Goal: Check status: Check status

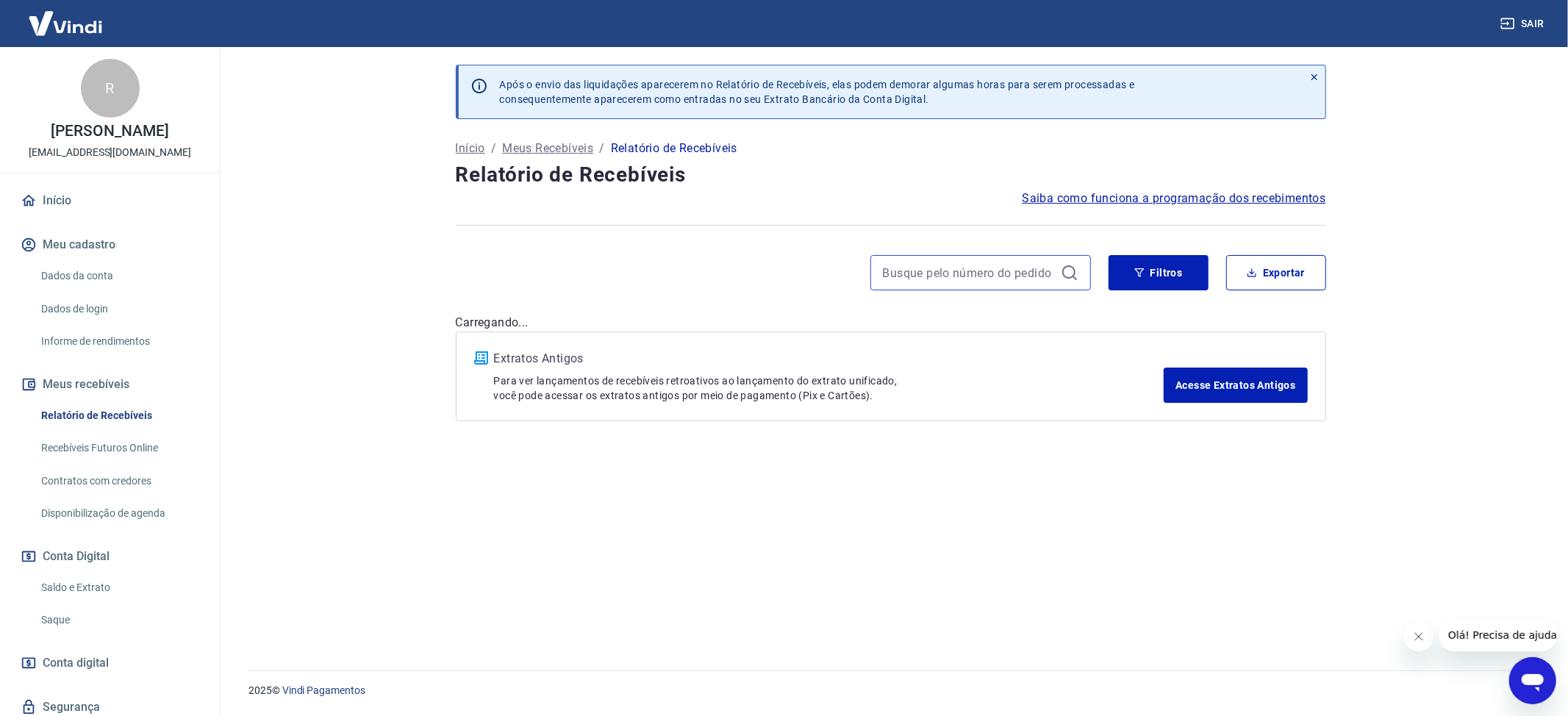
click at [921, 266] on input at bounding box center [969, 272] width 172 height 22
paste input "34021"
click at [1077, 271] on icon at bounding box center [1070, 273] width 18 height 18
click at [1069, 272] on icon at bounding box center [1070, 273] width 18 height 18
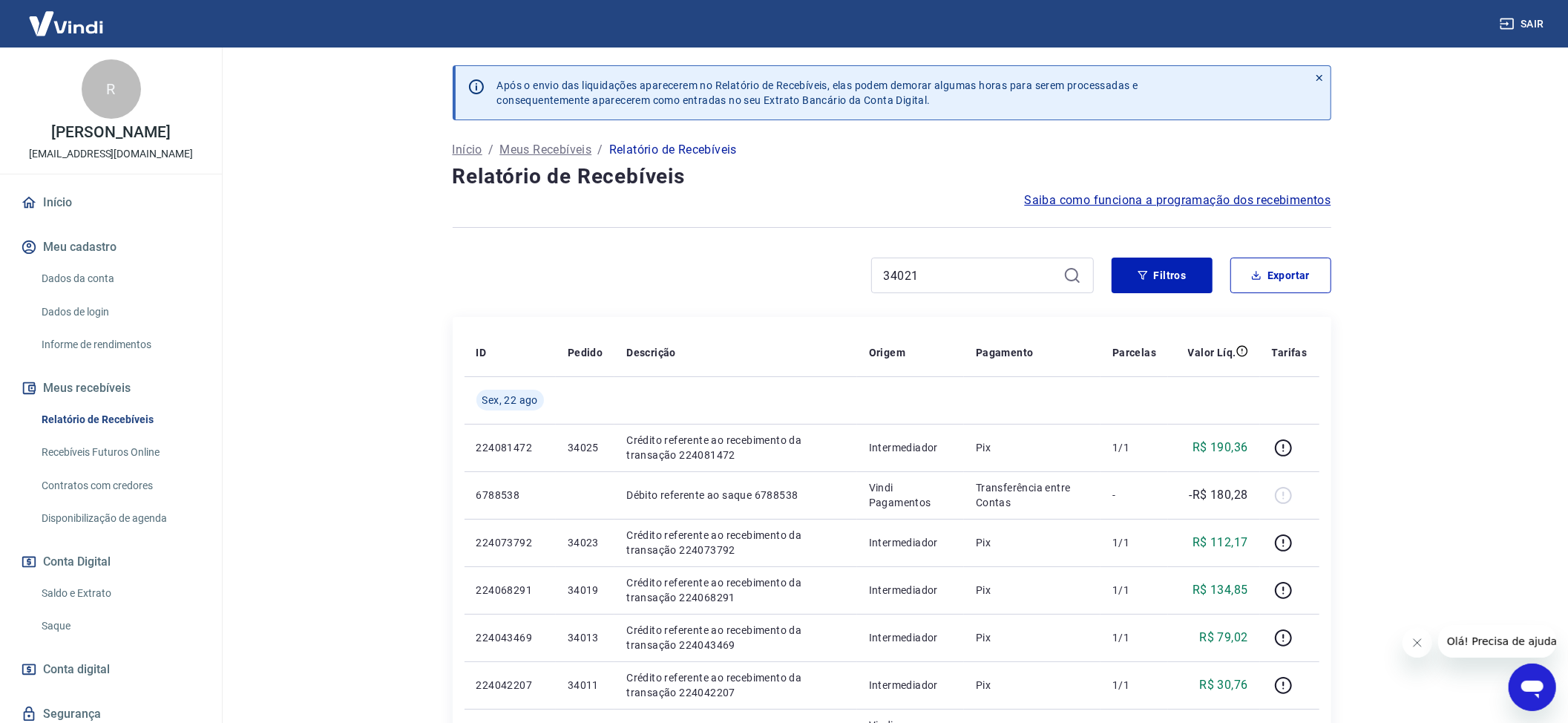
click at [1073, 280] on icon at bounding box center [1072, 275] width 14 height 14
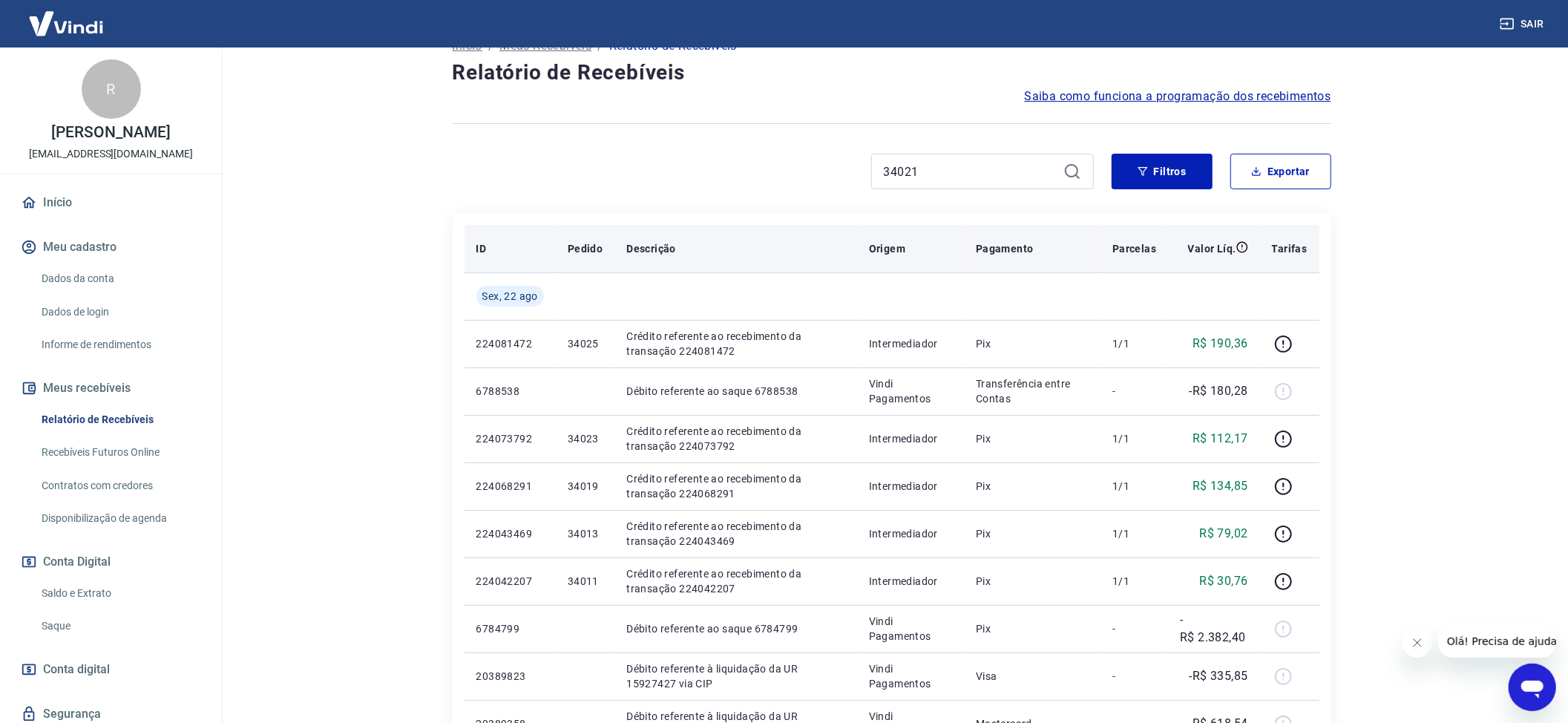
scroll to position [98, 0]
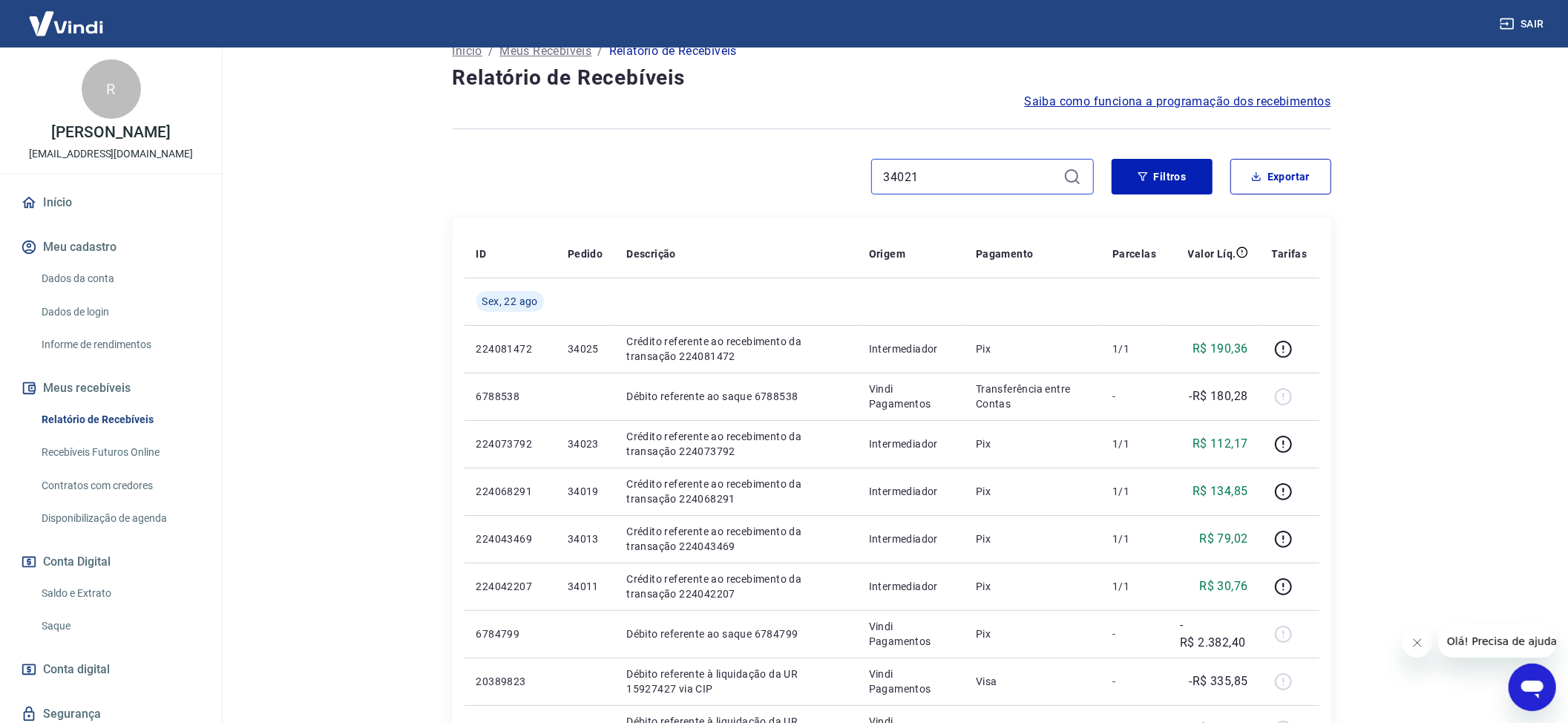
click at [1016, 176] on input "34021" at bounding box center [970, 176] width 173 height 22
click at [1073, 173] on icon at bounding box center [1072, 177] width 18 height 18
click at [963, 173] on input "34021" at bounding box center [970, 176] width 173 height 22
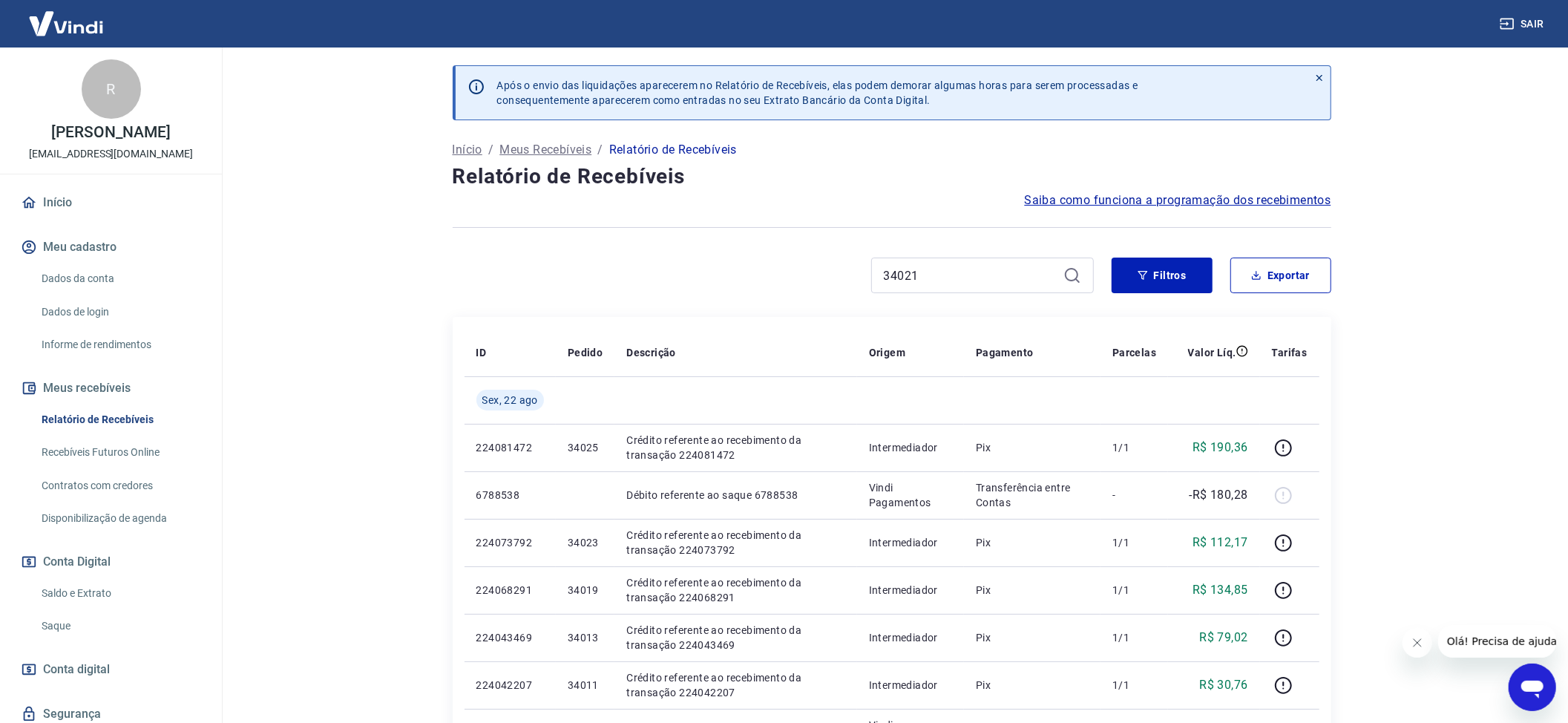
click at [1078, 285] on div "34021" at bounding box center [982, 275] width 222 height 36
click at [965, 275] on input "34021" at bounding box center [970, 275] width 173 height 22
drag, startPoint x: 74, startPoint y: 426, endPoint x: 239, endPoint y: 23, distance: 435.5
click at [74, 426] on link "Relatório de Recebíveis" at bounding box center [120, 419] width 169 height 30
drag, startPoint x: 973, startPoint y: 268, endPoint x: 652, endPoint y: 254, distance: 321.3
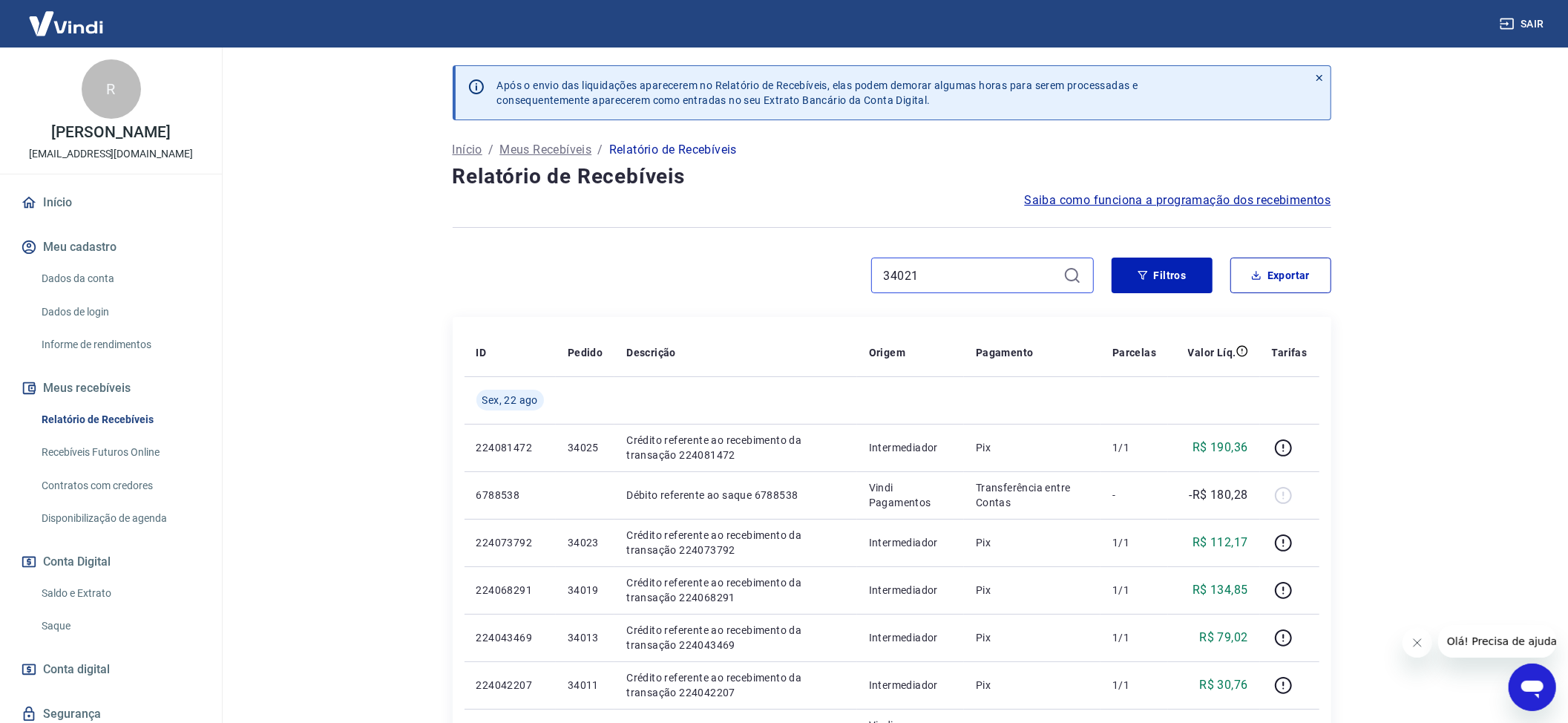
click at [705, 264] on div "34021" at bounding box center [773, 275] width 641 height 36
type input "34021"
click at [1047, 270] on input "34021" at bounding box center [970, 275] width 173 height 22
click at [1069, 274] on icon at bounding box center [1072, 276] width 18 height 18
click at [1070, 277] on icon at bounding box center [1072, 276] width 18 height 18
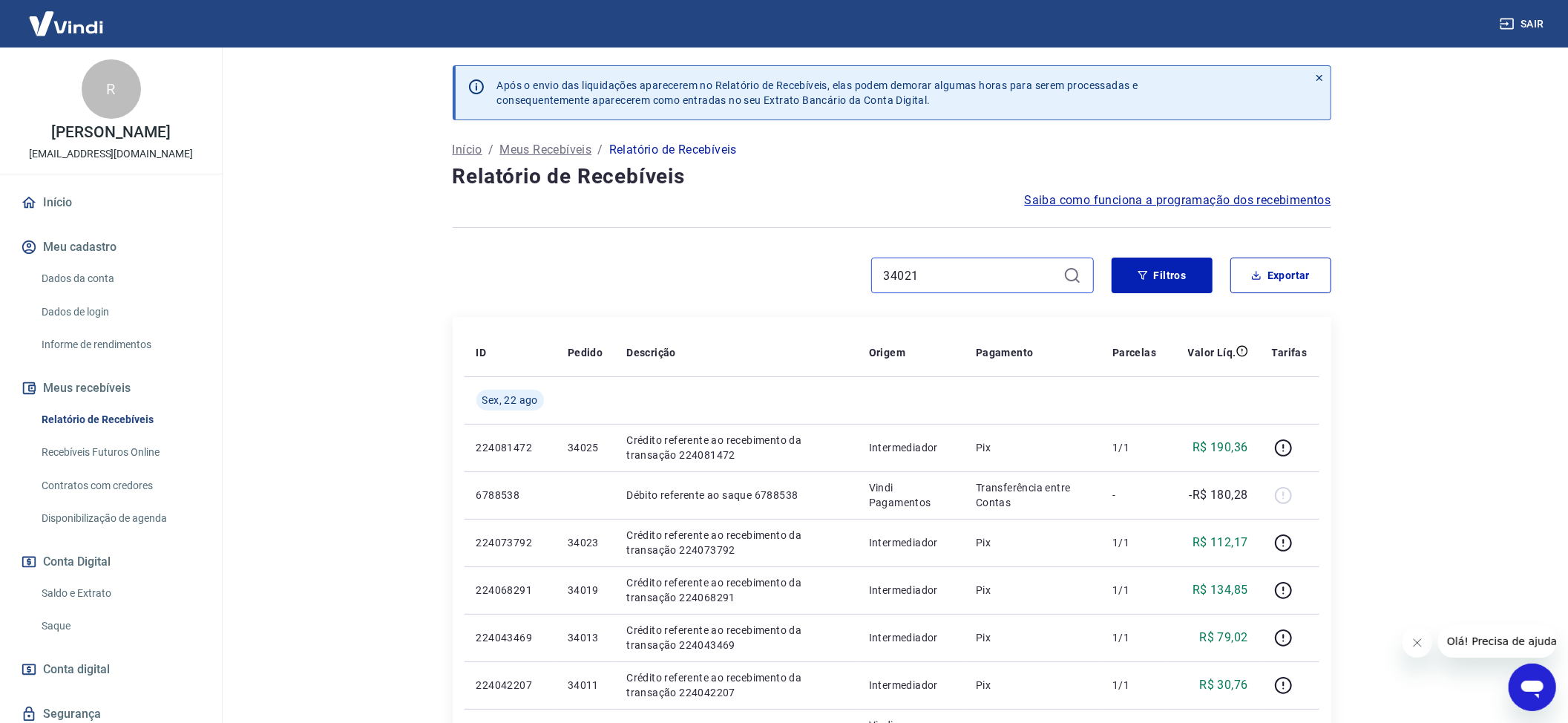
click at [928, 275] on input "34021" at bounding box center [970, 275] width 173 height 22
